Goal: Information Seeking & Learning: Find specific page/section

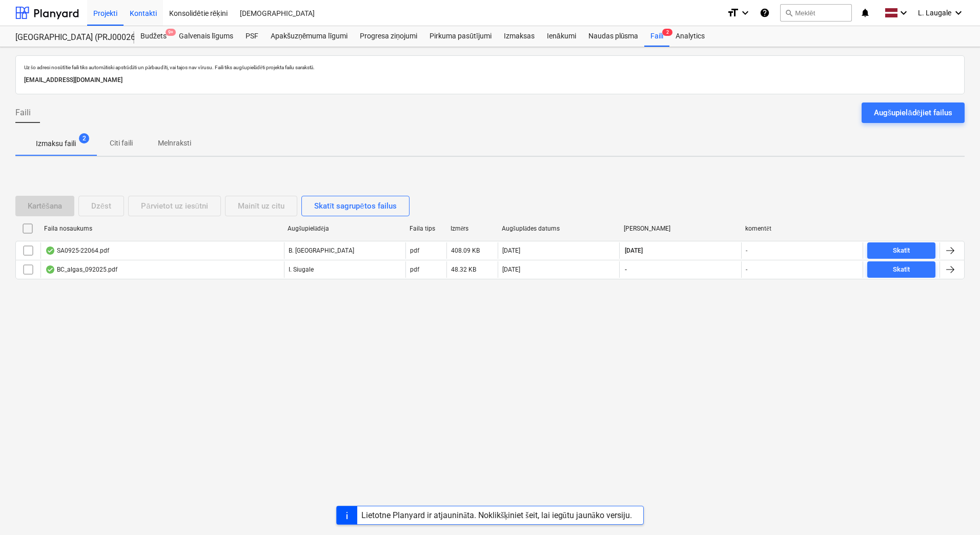
click at [145, 13] on div "Kontakti" at bounding box center [143, 12] width 39 height 26
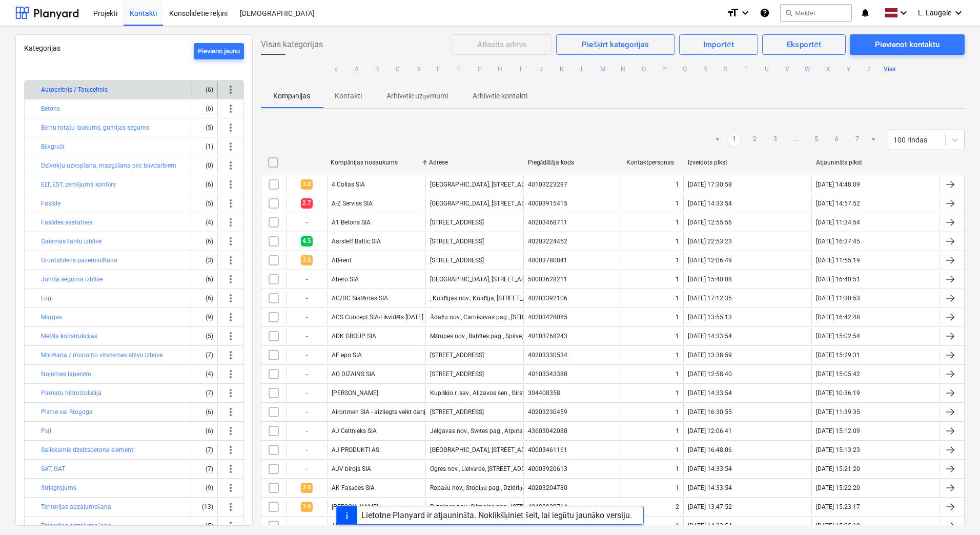
click at [95, 85] on button "Autoceltnis / Torņceltnis" at bounding box center [74, 90] width 67 height 12
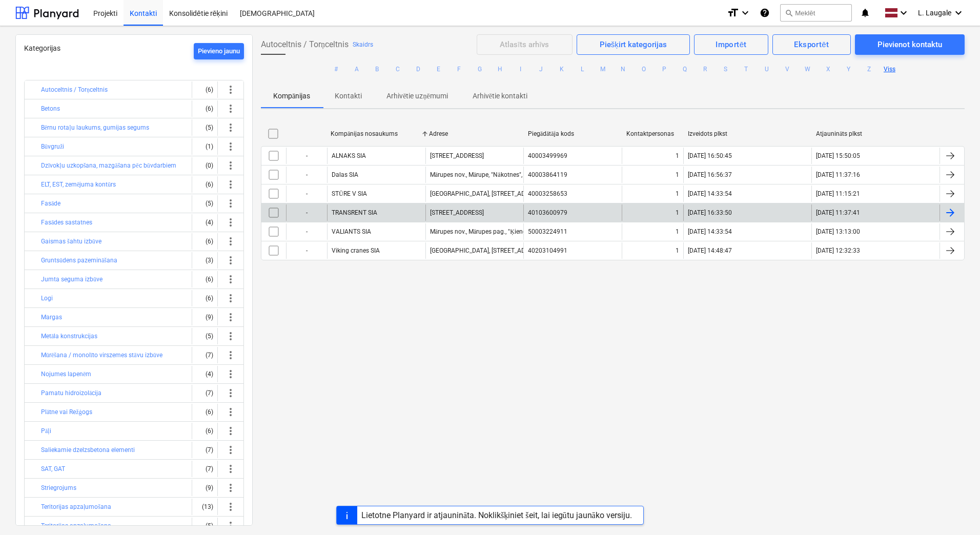
click at [403, 211] on div "TRANSRENT SIA" at bounding box center [376, 213] width 98 height 16
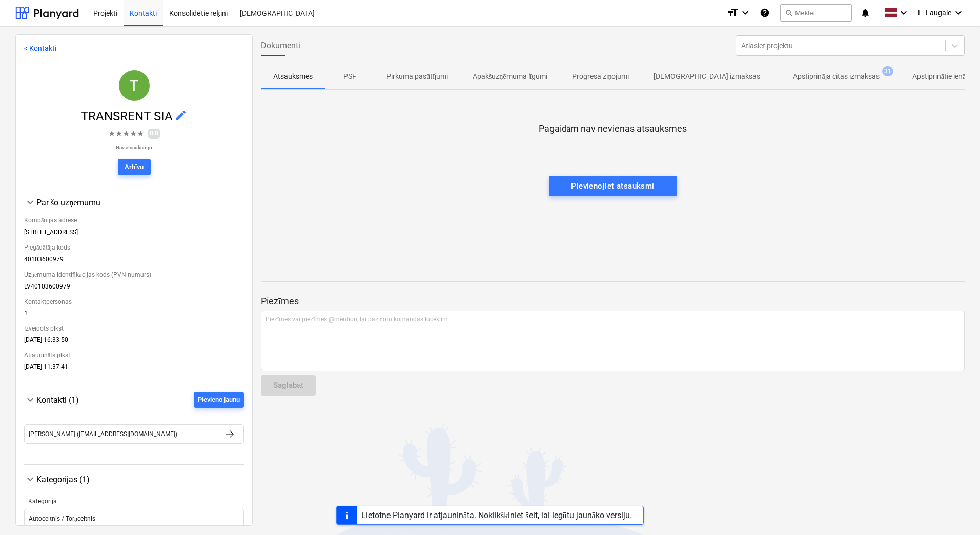
click at [796, 77] on p "Apstiprināja citas izmaksas" at bounding box center [836, 76] width 86 height 11
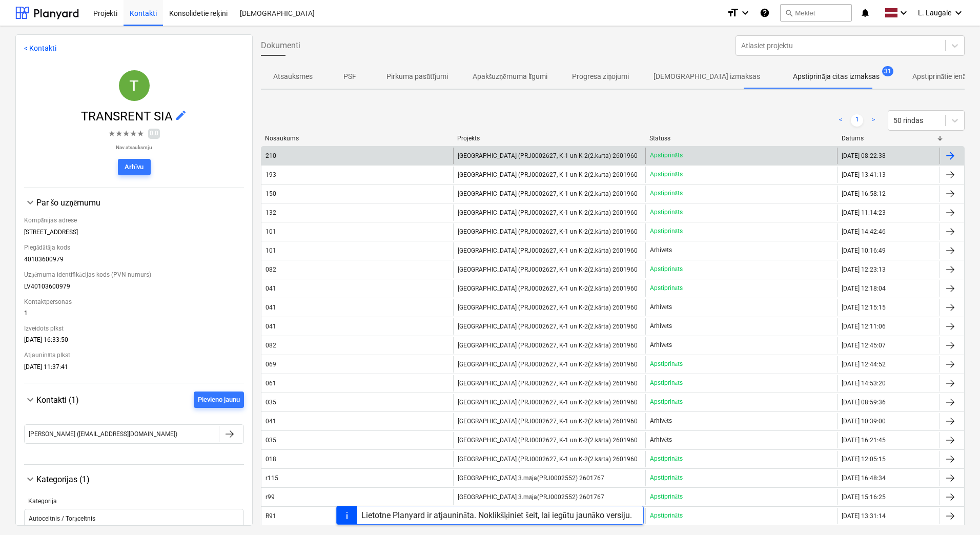
click at [379, 152] on div "210" at bounding box center [358, 156] width 192 height 16
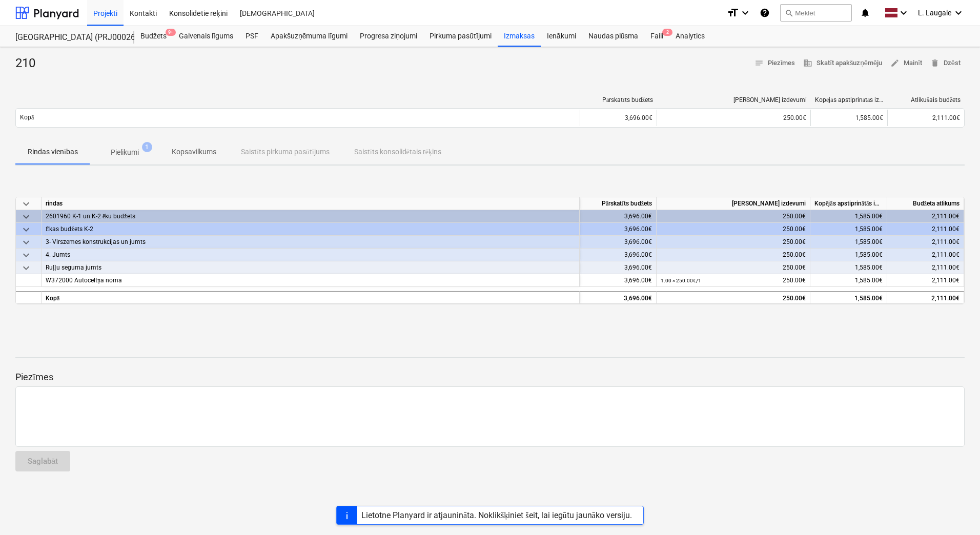
click at [113, 77] on div at bounding box center [490, 76] width 950 height 8
click at [121, 148] on p "Pielikumi" at bounding box center [125, 152] width 28 height 11
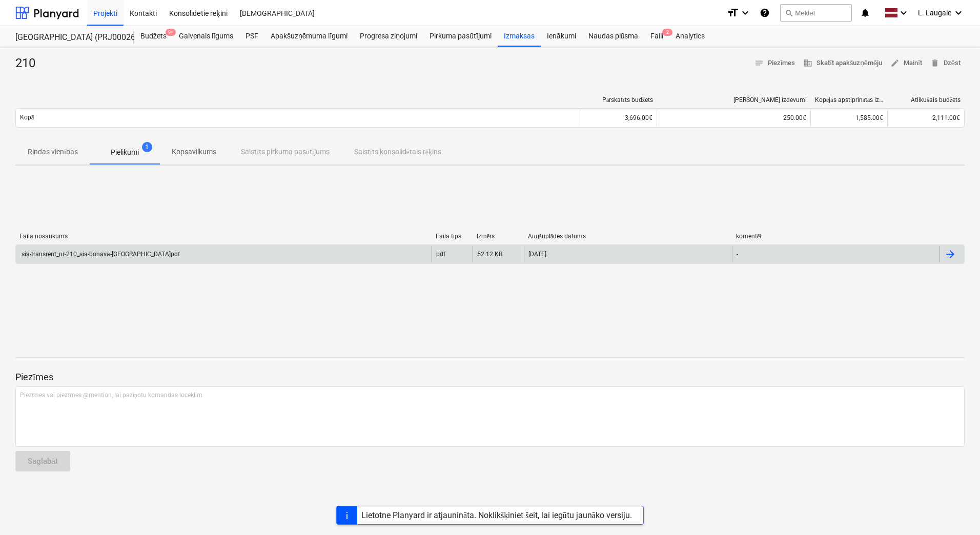
click at [142, 252] on div "sia-transrent_nr-210_sia-bonava-[GEOGRAPHIC_DATA]pdf" at bounding box center [224, 254] width 416 height 16
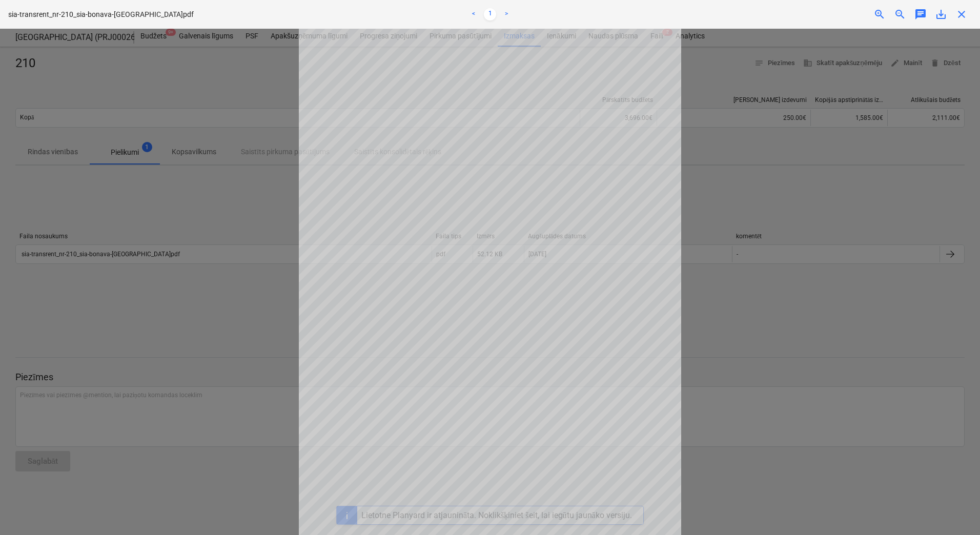
click at [964, 19] on div "Neizdevās iegūt projektu" at bounding box center [836, 11] width 277 height 22
click at [961, 12] on div "Neizdevās iegūt projektu" at bounding box center [836, 11] width 277 height 22
click at [910, 175] on div at bounding box center [490, 282] width 980 height 507
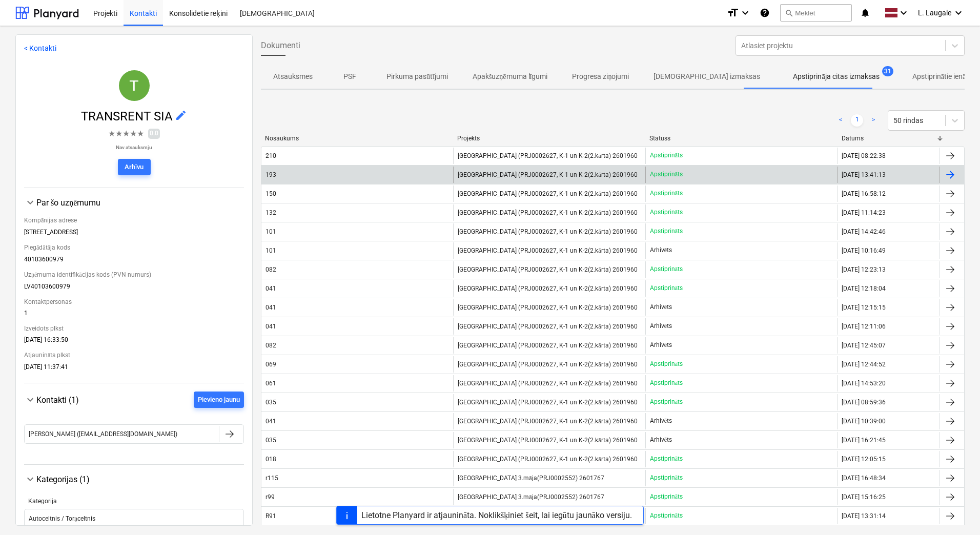
click at [290, 175] on div "193" at bounding box center [358, 175] width 192 height 16
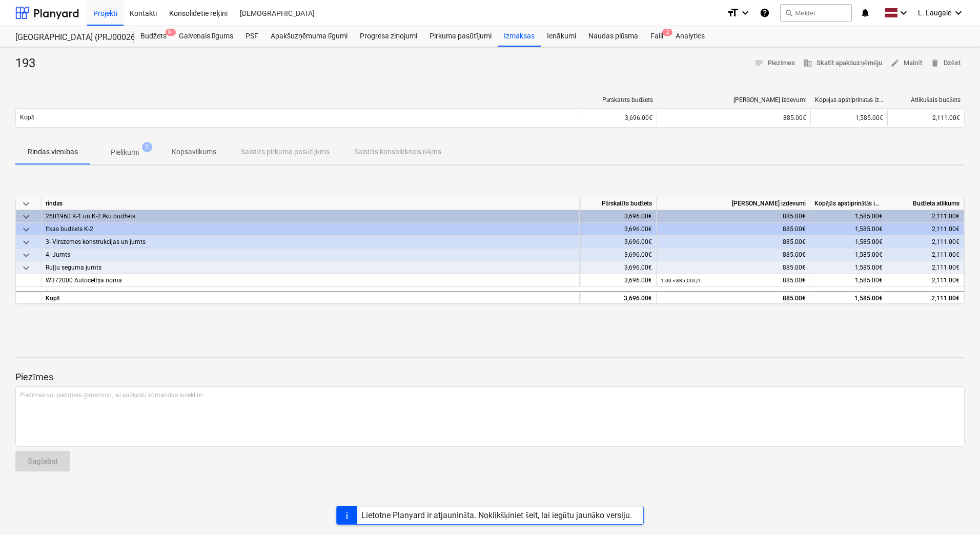
click at [129, 158] on span "Pielikumi 1" at bounding box center [124, 152] width 69 height 18
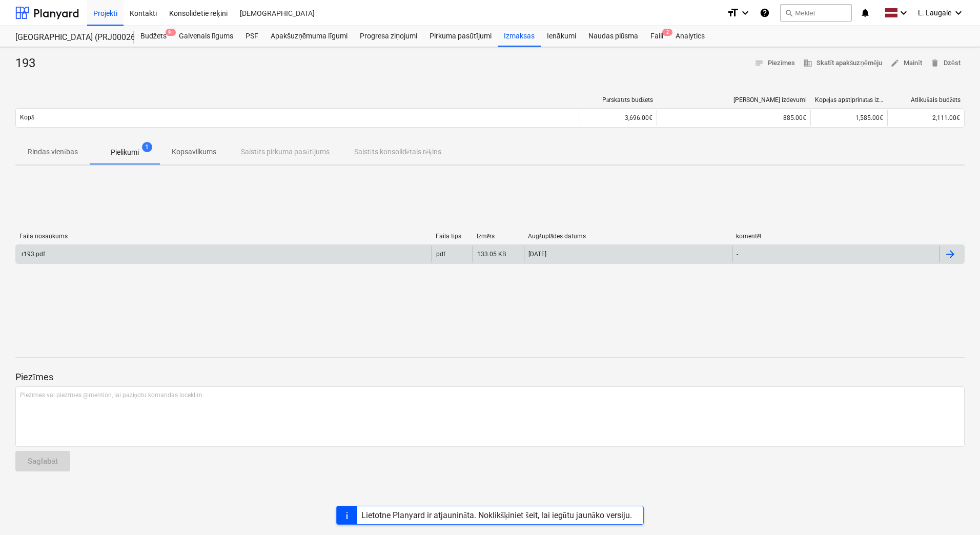
click at [139, 250] on div "r193.pdf" at bounding box center [224, 254] width 416 height 16
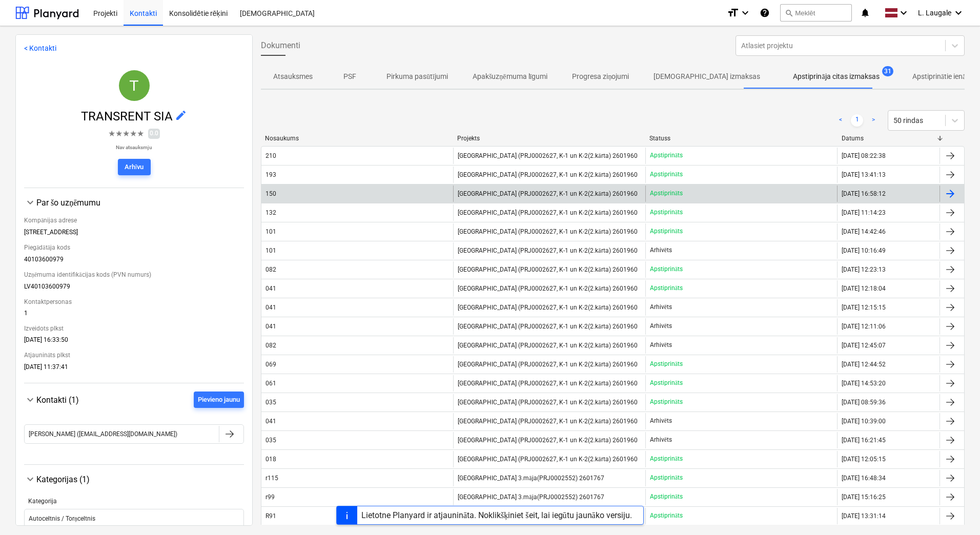
click at [348, 192] on div "150" at bounding box center [358, 194] width 192 height 16
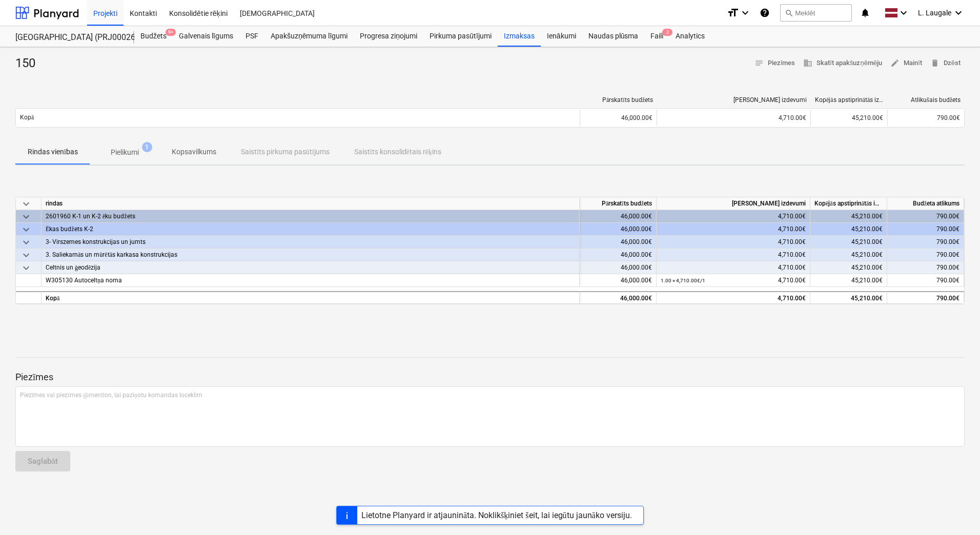
click at [128, 151] on p "Pielikumi" at bounding box center [125, 152] width 28 height 11
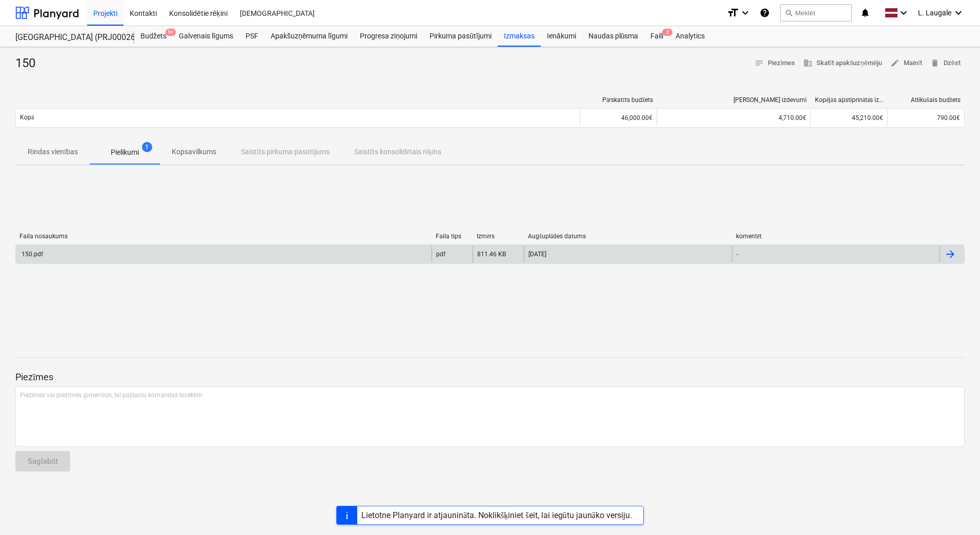
click at [121, 249] on div "150.pdf" at bounding box center [224, 254] width 416 height 16
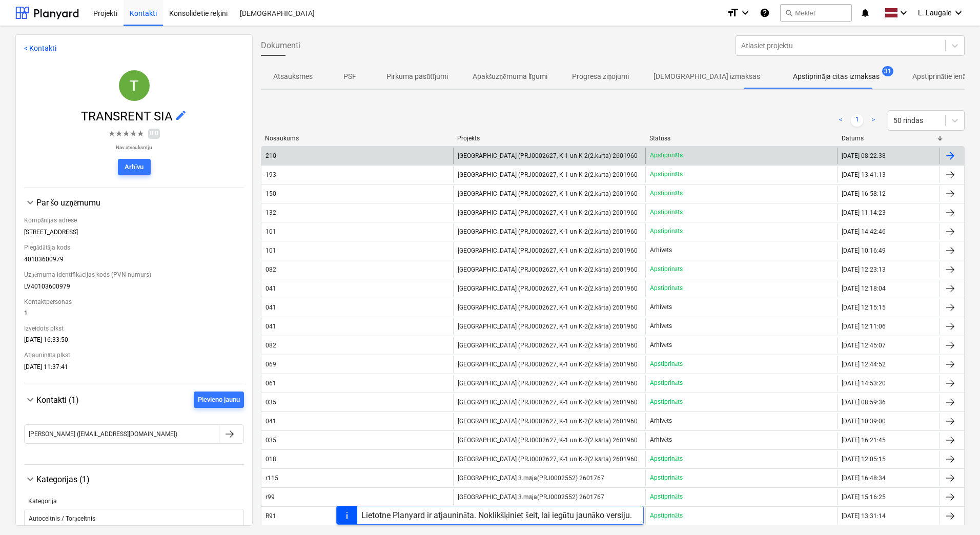
click at [296, 153] on div "210" at bounding box center [358, 156] width 192 height 16
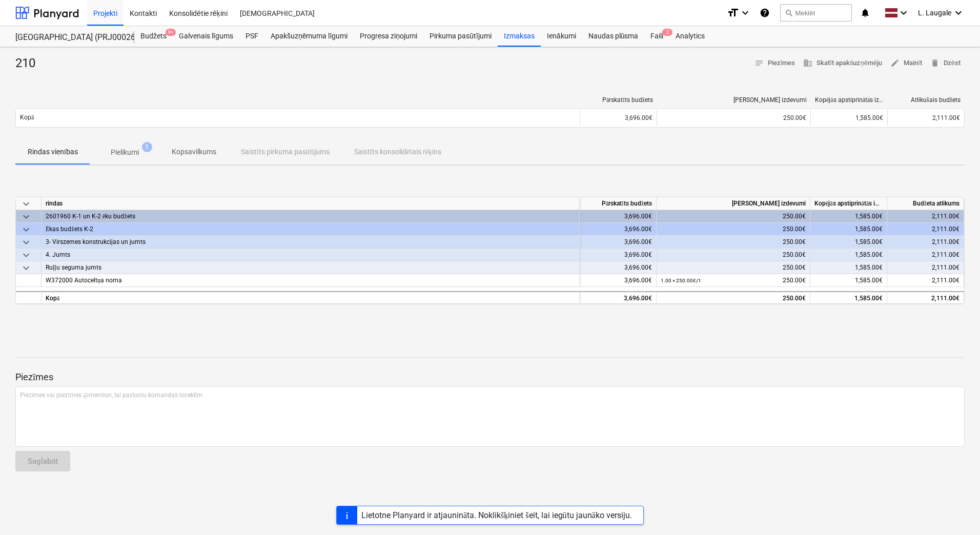
click at [130, 151] on p "Pielikumi" at bounding box center [125, 152] width 28 height 11
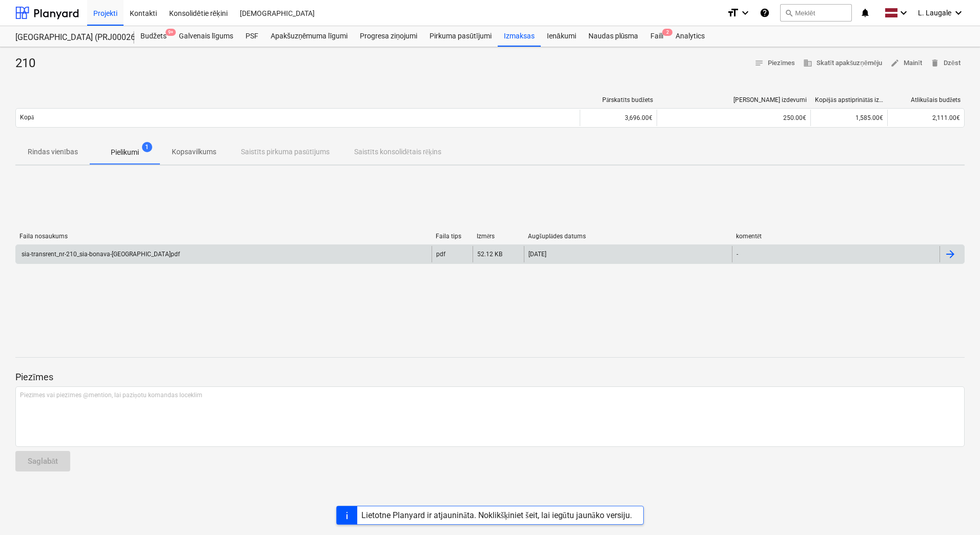
click at [139, 255] on div "sia-transrent_nr-210_sia-bonava-[GEOGRAPHIC_DATA]pdf" at bounding box center [224, 254] width 416 height 16
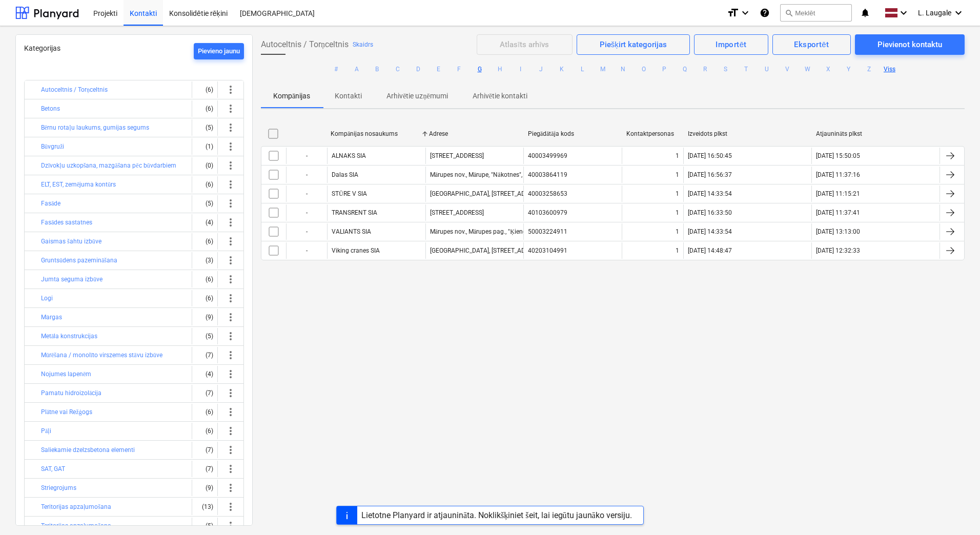
click at [479, 63] on button "G" at bounding box center [480, 69] width 12 height 12
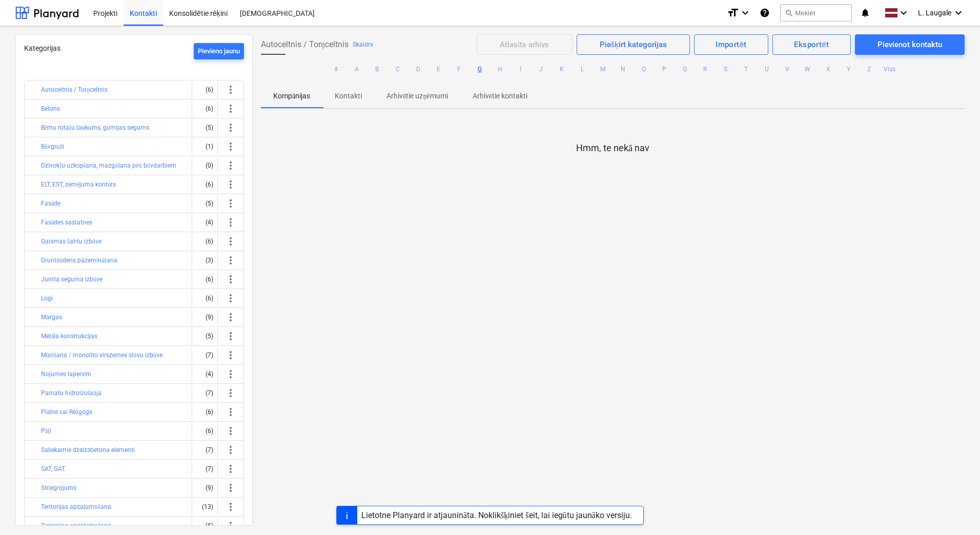
click at [276, 48] on span "Autoceltnis / Torņceltnis" at bounding box center [305, 44] width 88 height 12
click at [359, 47] on button "Skaidrs" at bounding box center [363, 44] width 21 height 12
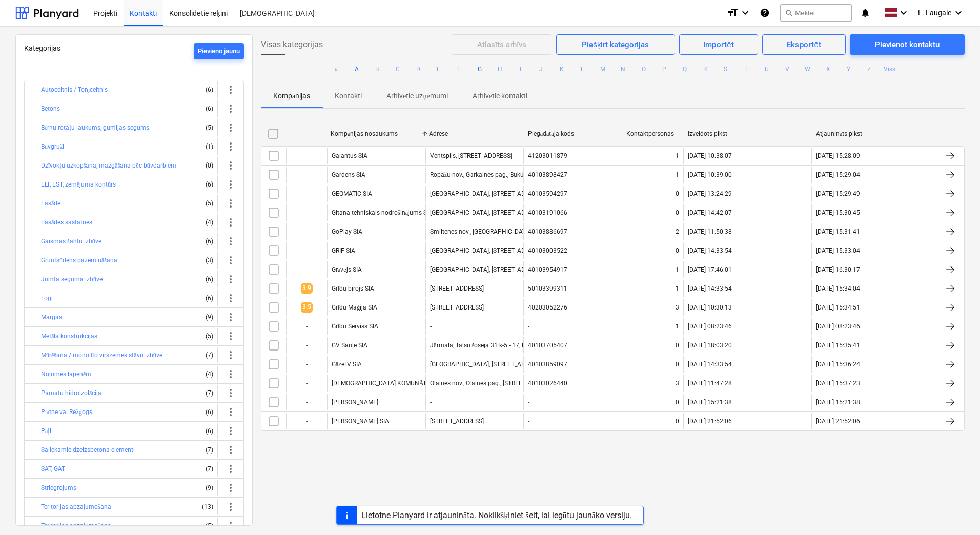
click at [354, 70] on button "A" at bounding box center [357, 69] width 12 height 12
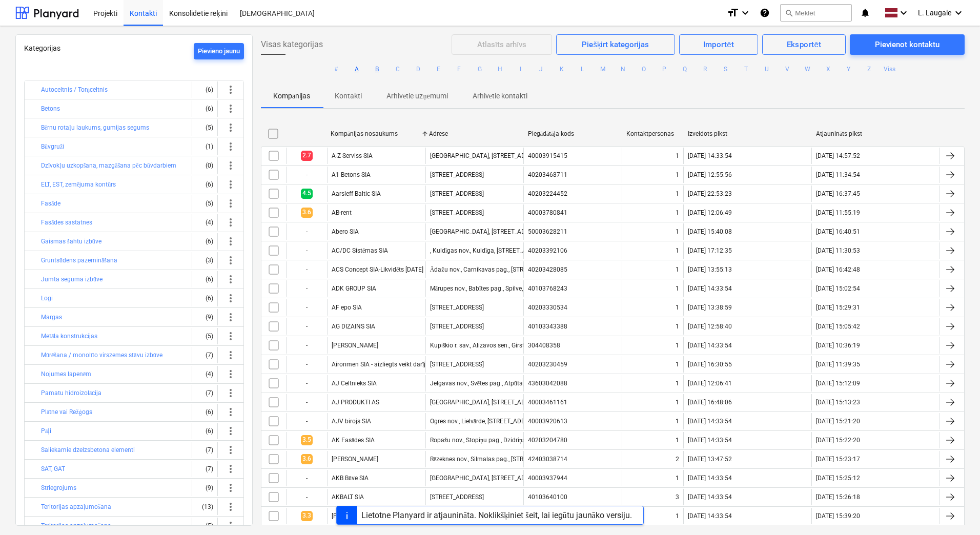
click at [371, 65] on button "B" at bounding box center [377, 69] width 12 height 12
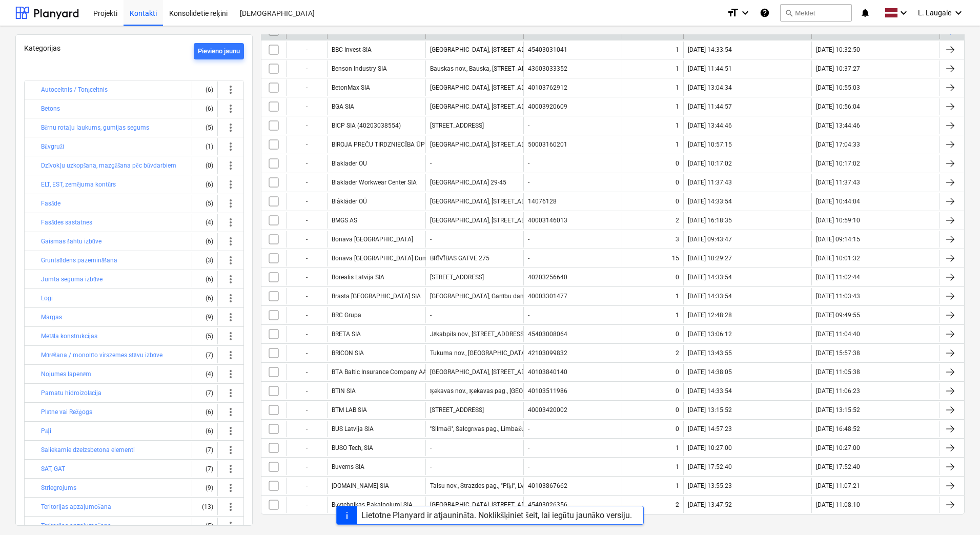
scroll to position [344, 0]
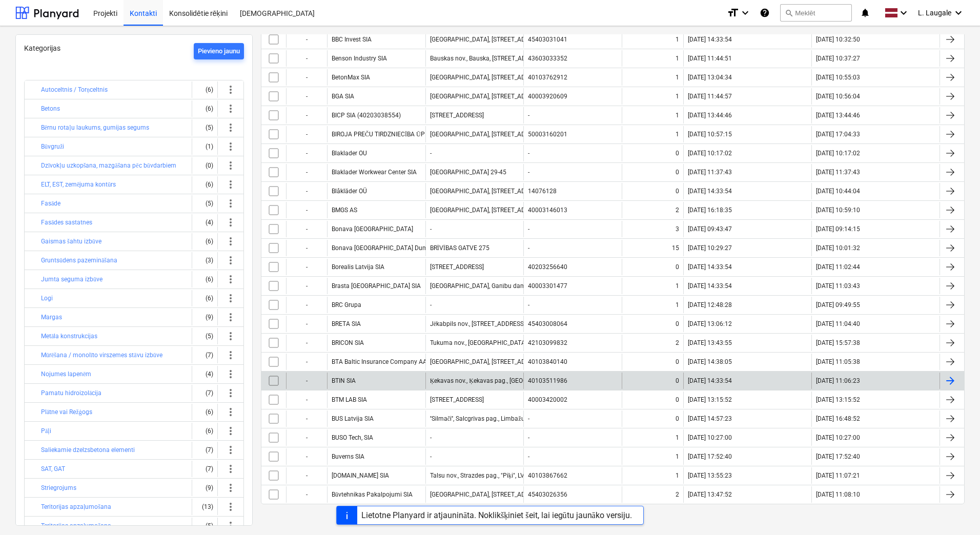
click at [402, 377] on div "BTIN SIA" at bounding box center [376, 381] width 98 height 16
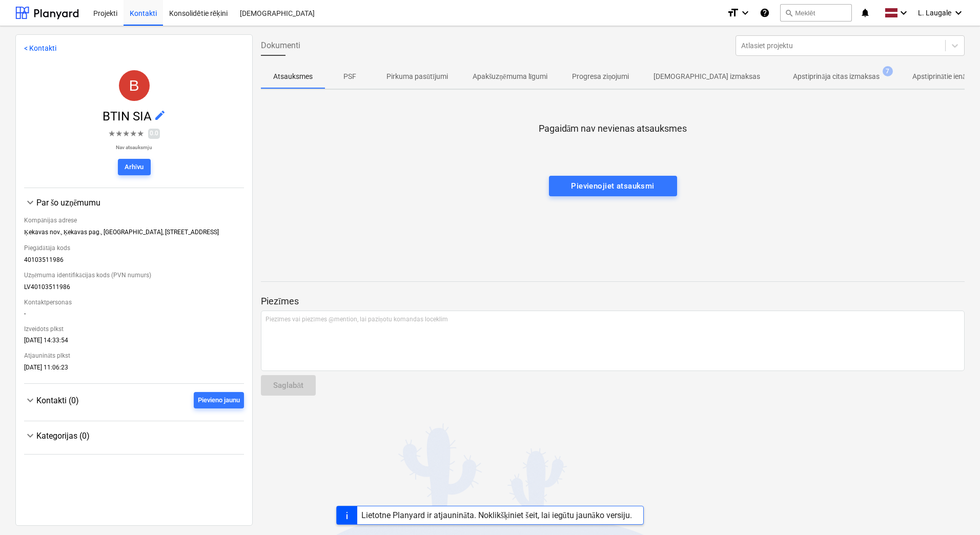
click at [822, 79] on p "Apstiprināja citas izmaksas" at bounding box center [836, 76] width 86 height 11
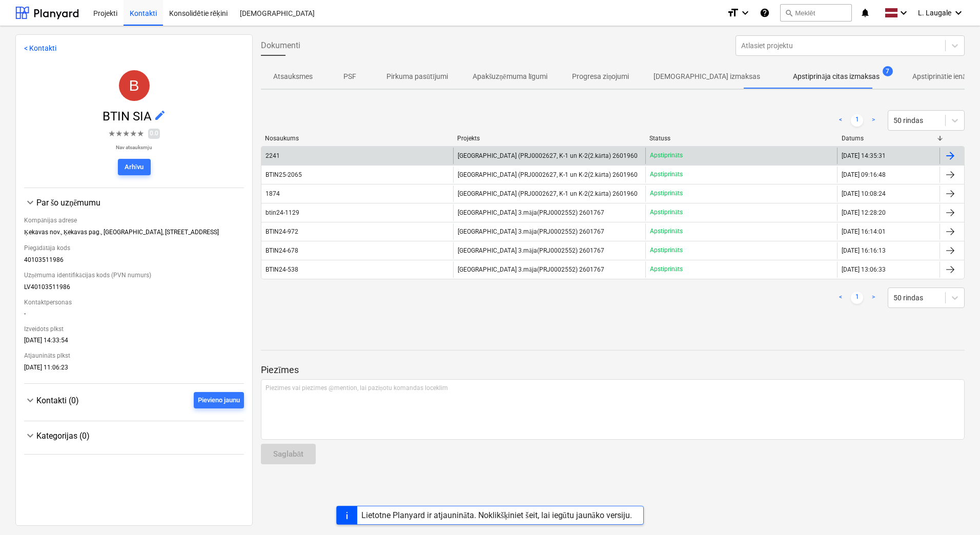
click at [446, 154] on div "2241" at bounding box center [358, 156] width 192 height 16
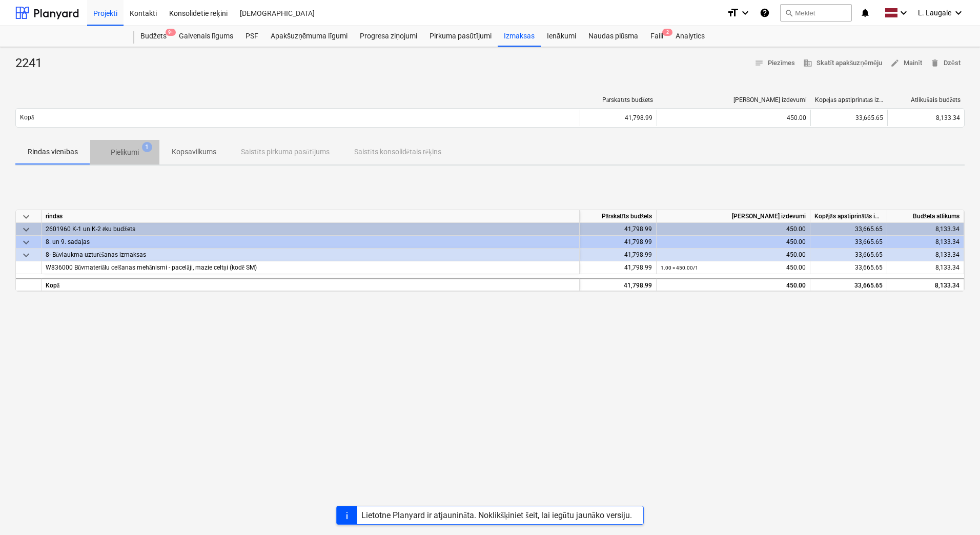
click at [138, 151] on p "Pielikumi" at bounding box center [125, 152] width 28 height 11
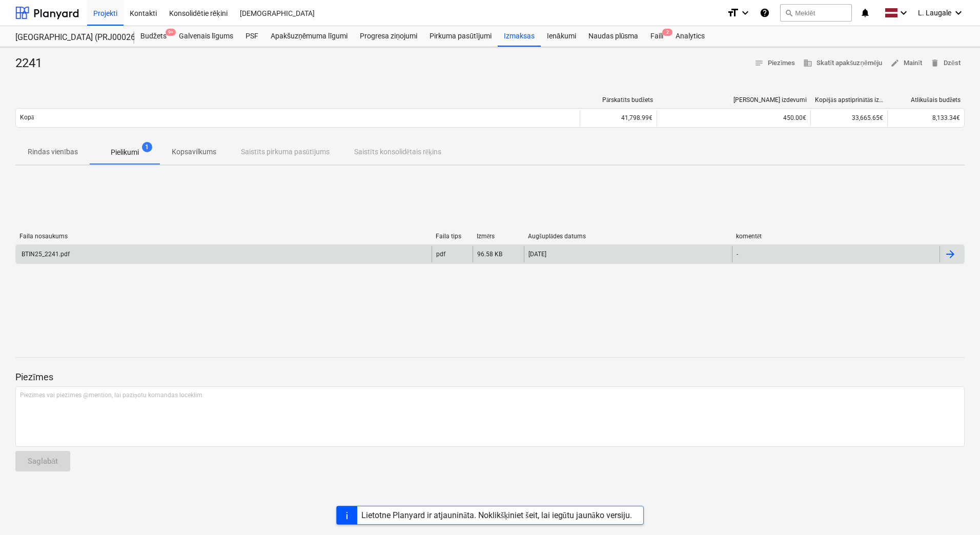
click at [210, 247] on div "BTIN25_2241.pdf" at bounding box center [224, 254] width 416 height 16
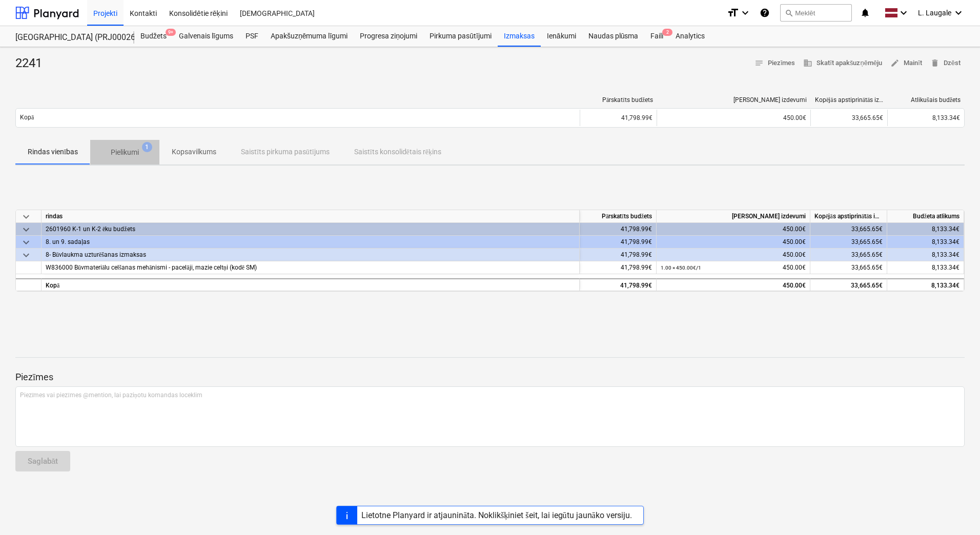
click at [133, 155] on p "Pielikumi" at bounding box center [125, 152] width 28 height 11
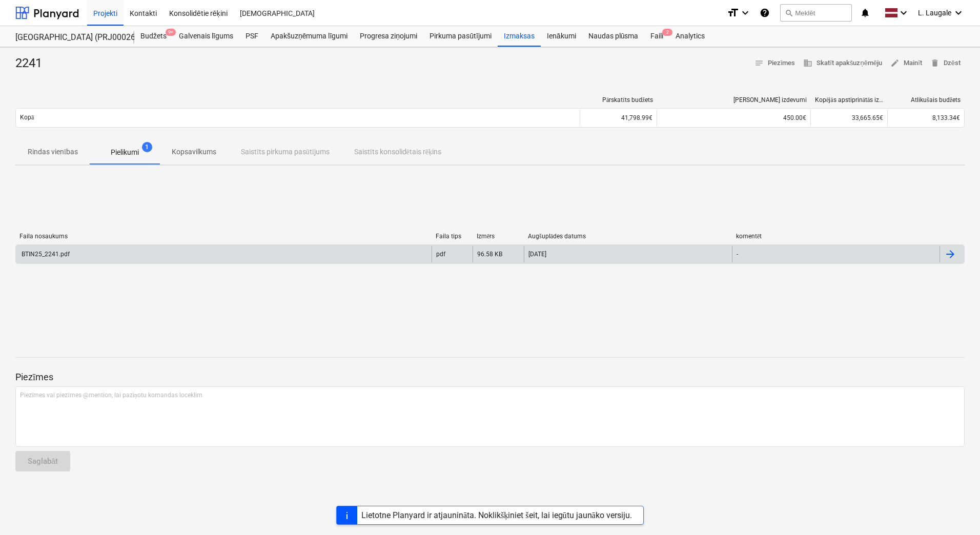
click at [165, 258] on div "BTIN25_2241.pdf" at bounding box center [224, 254] width 416 height 16
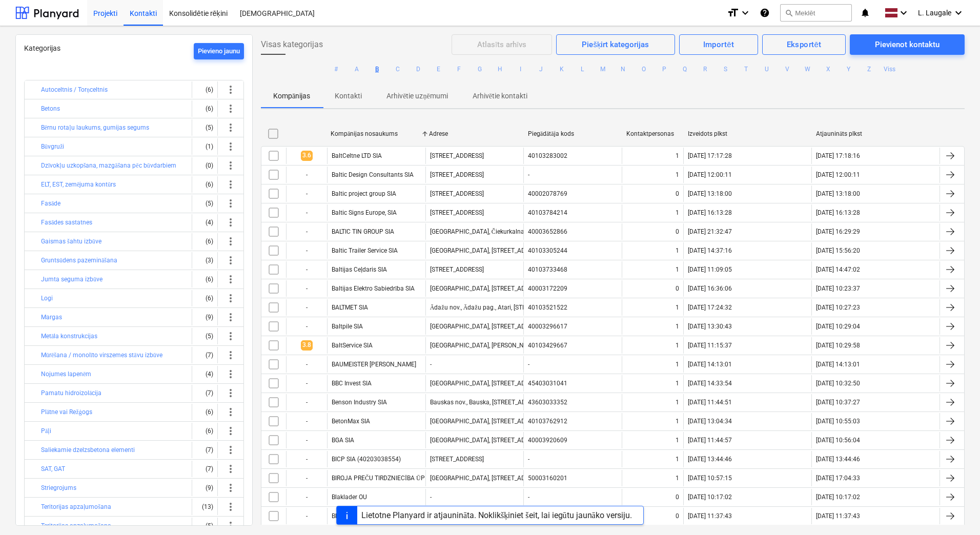
click at [112, 24] on div "Projekti" at bounding box center [105, 12] width 36 height 26
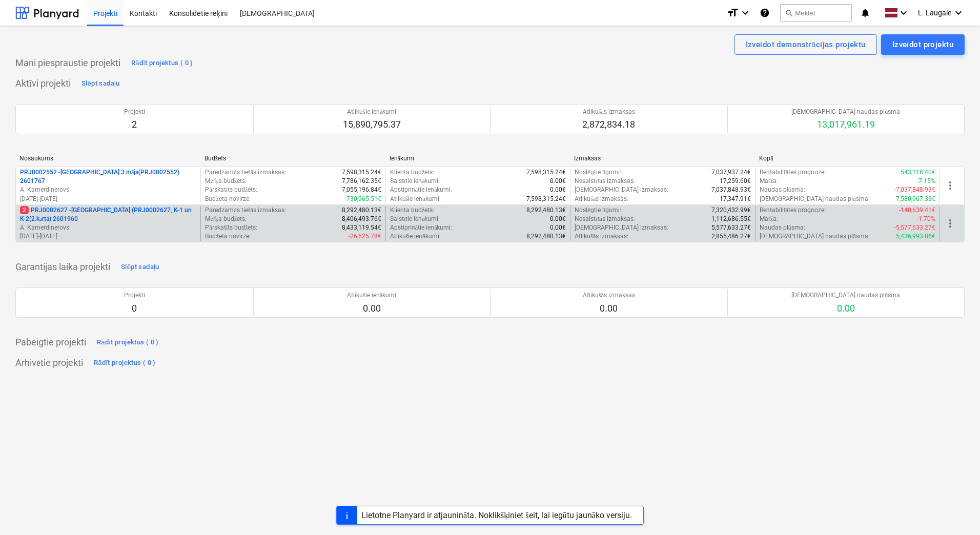
click at [151, 214] on p "2 PRJ0002627 - [GEOGRAPHIC_DATA] (PRJ0002627, K-1 un K-2(2.kārta) 2601960" at bounding box center [108, 214] width 176 height 17
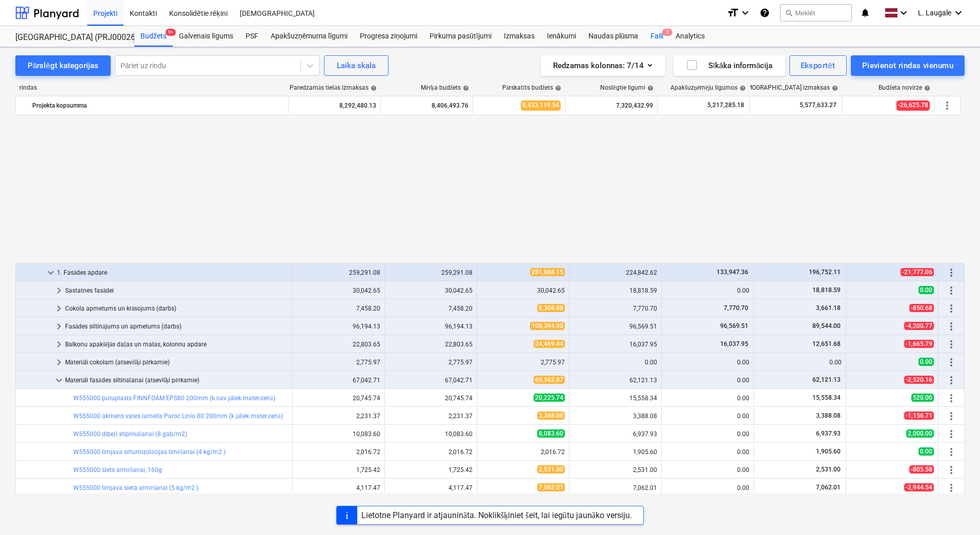
click at [651, 38] on div "Faili 2" at bounding box center [657, 36] width 25 height 21
